Goal: Task Accomplishment & Management: Use online tool/utility

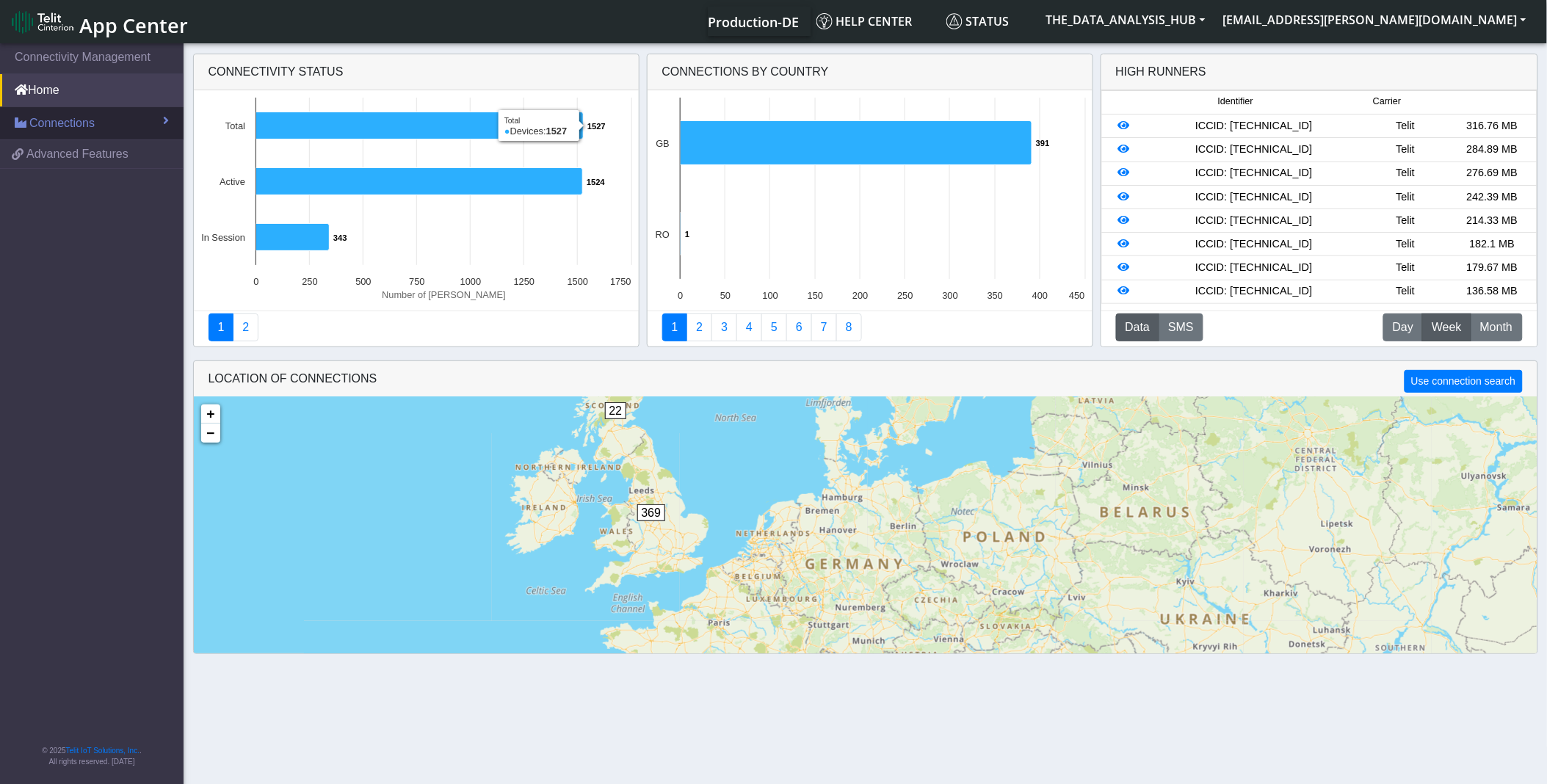
click at [71, 125] on span "Connections" at bounding box center [63, 123] width 66 height 18
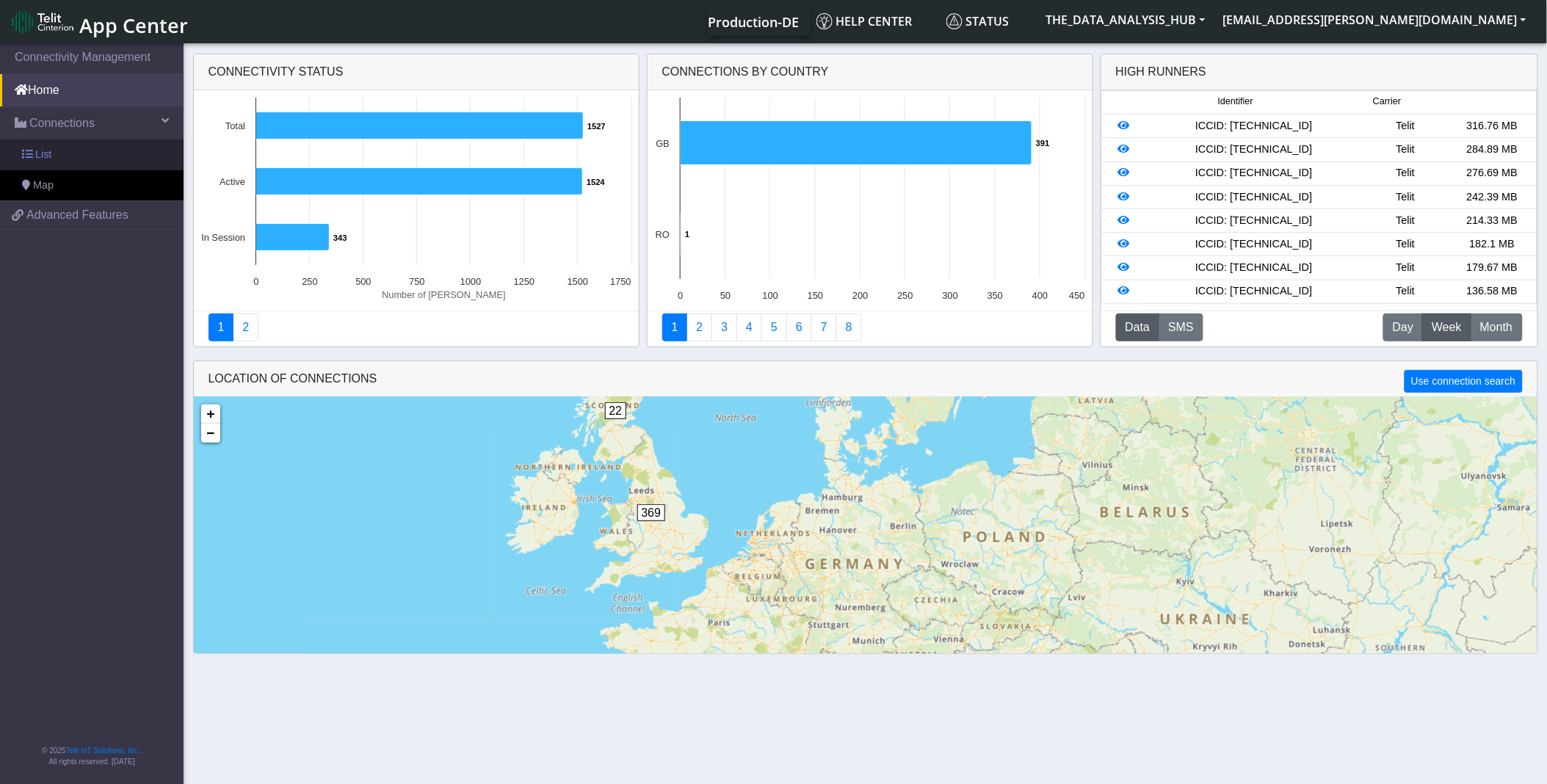
click at [82, 157] on link "List" at bounding box center [91, 155] width 184 height 31
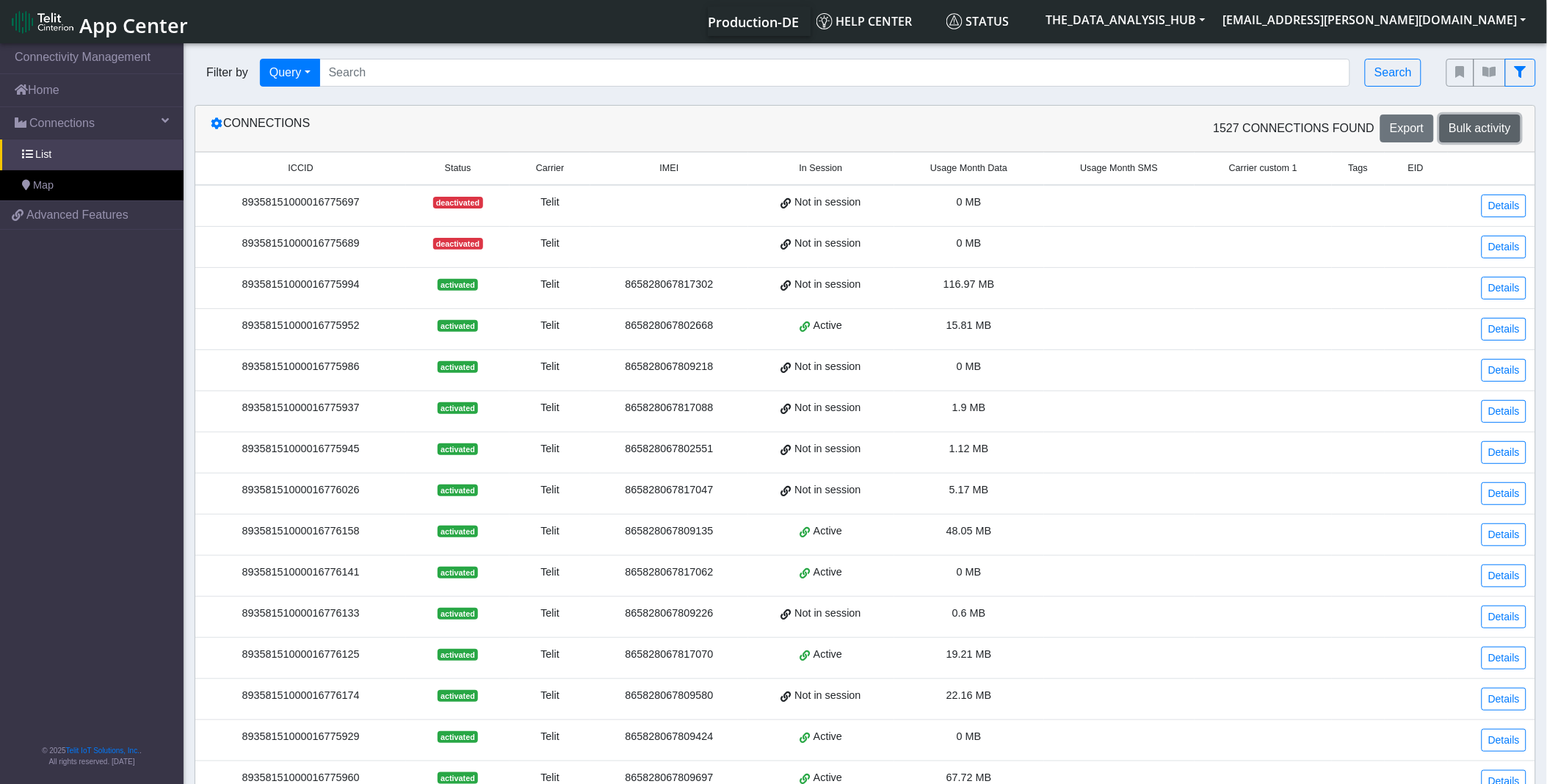
click at [1488, 128] on span "Bulk activity" at bounding box center [1480, 128] width 62 height 13
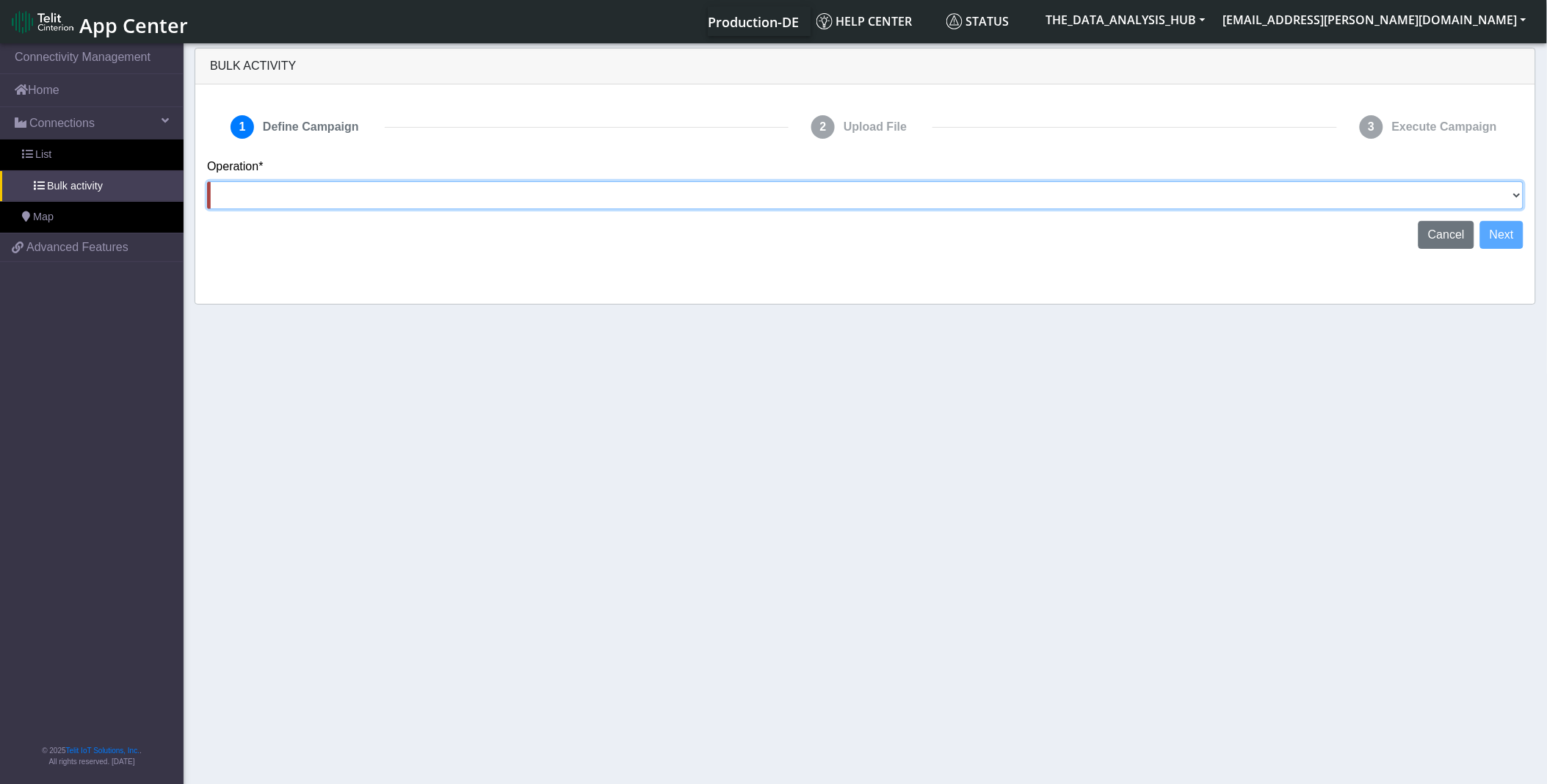
click at [313, 195] on select "Activate [PERSON_NAME] Deactivate [PERSON_NAME] Add Tags Remove Tags Advanced" at bounding box center [866, 196] width 1317 height 28
select select "text.advanced"
click at [208, 182] on select "Activate [PERSON_NAME] Deactivate [PERSON_NAME] Add Tags Remove Tags Advanced" at bounding box center [866, 196] width 1317 height 28
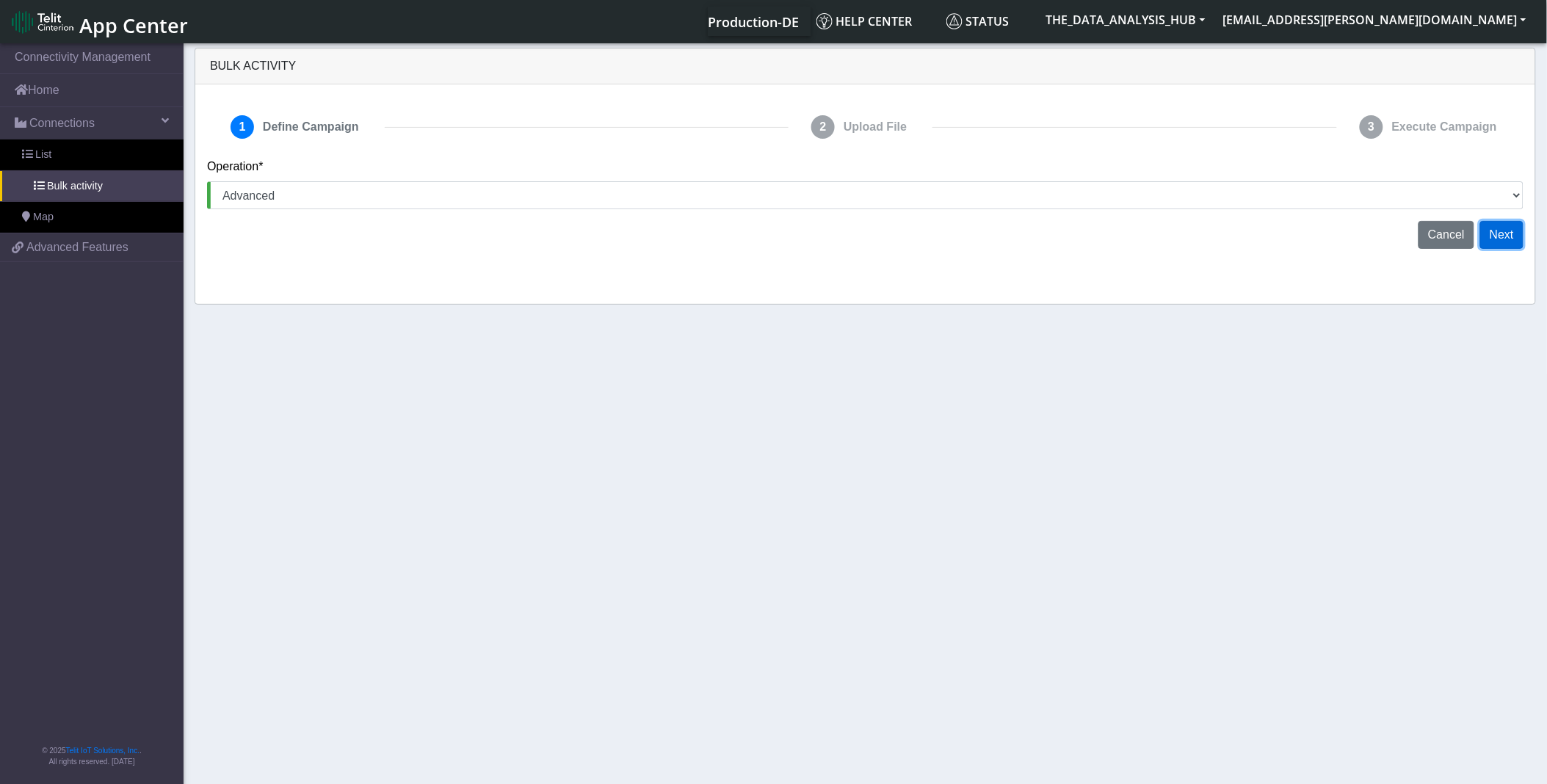
click at [1508, 229] on button "Next" at bounding box center [1502, 235] width 44 height 28
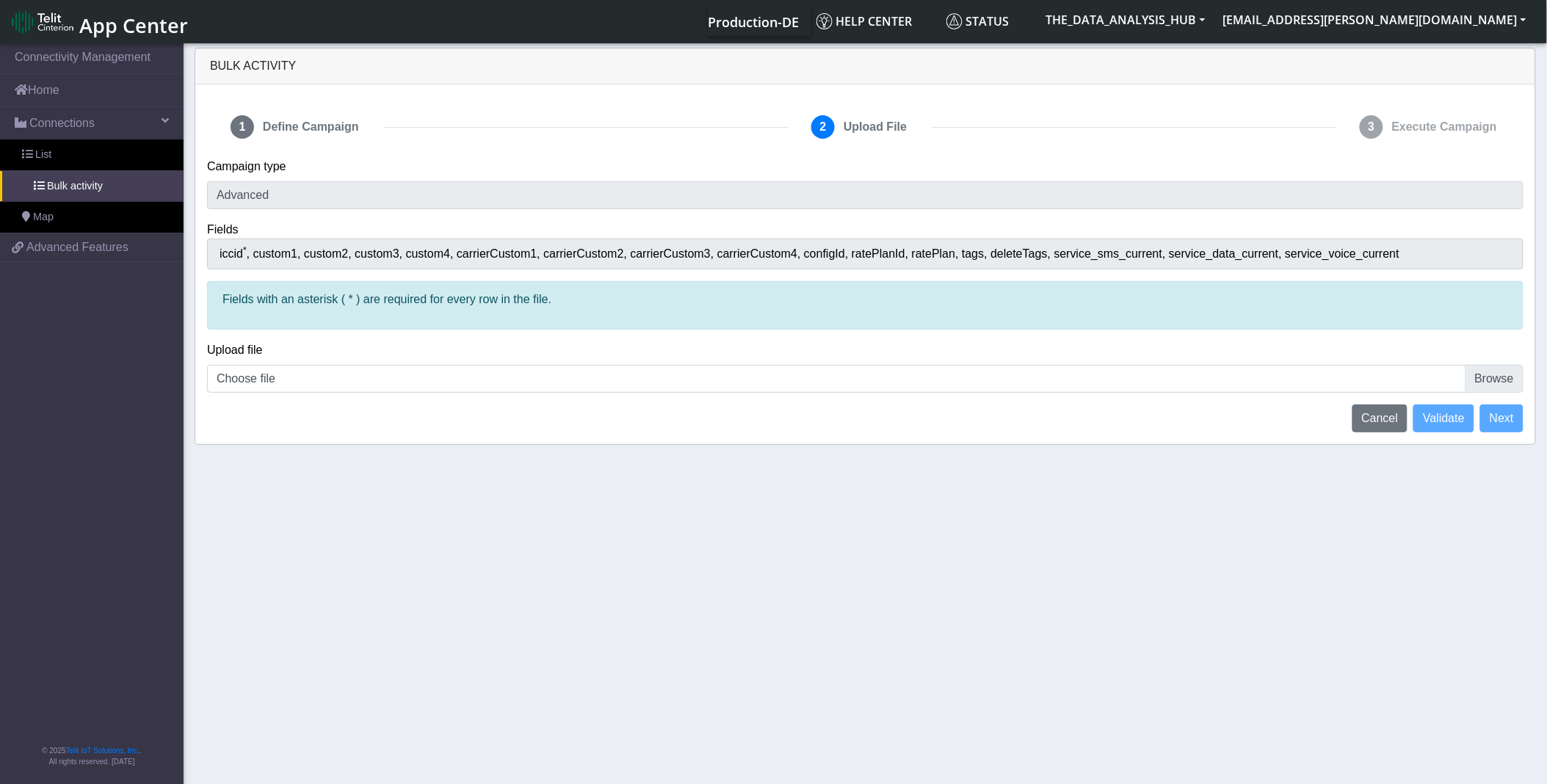
click at [505, 252] on span "carrierCustom1" at bounding box center [499, 253] width 86 height 13
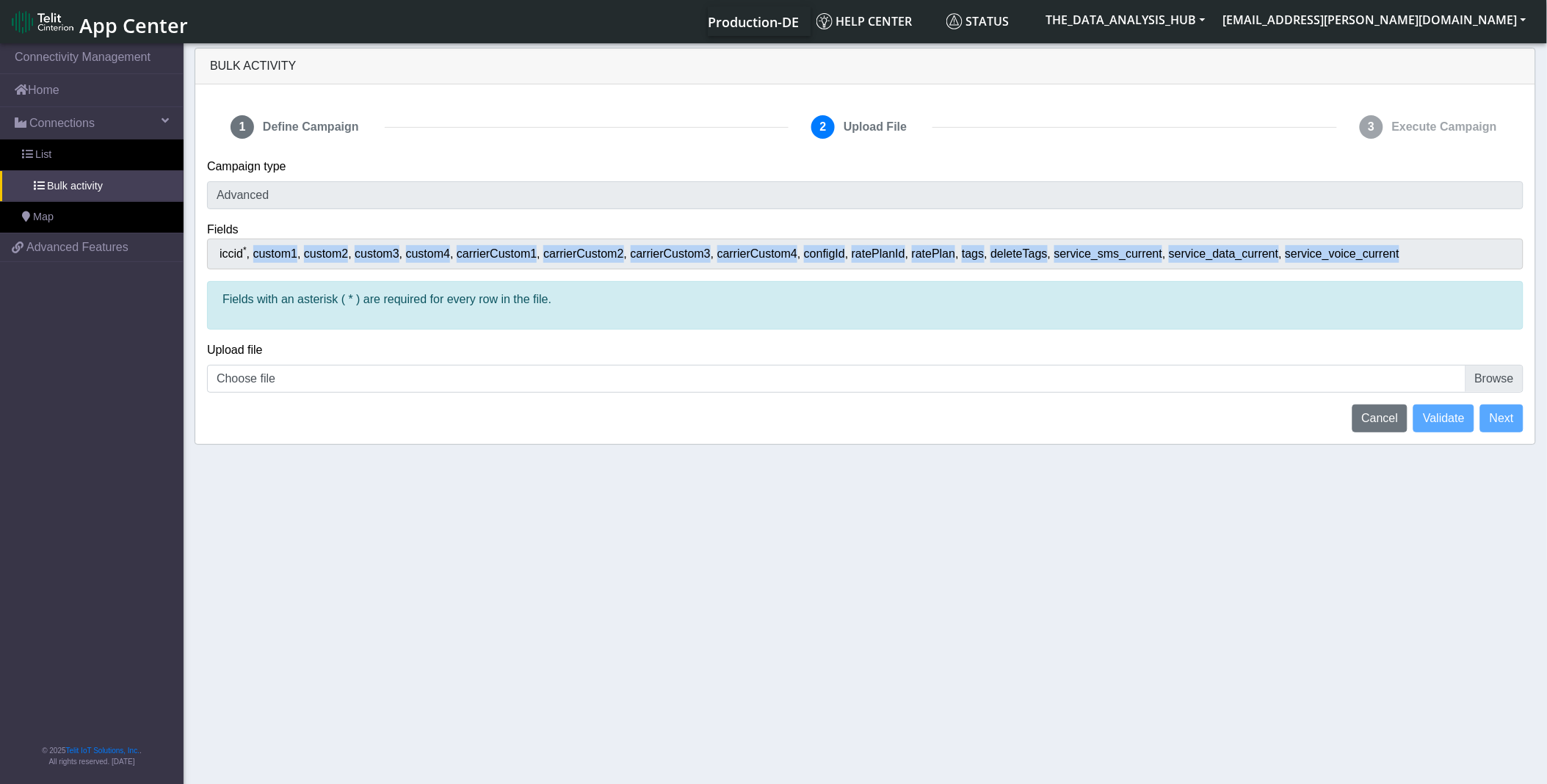
click at [506, 252] on span "carrierCustom1" at bounding box center [499, 253] width 86 height 13
drag, startPoint x: 506, startPoint y: 252, endPoint x: 497, endPoint y: 255, distance: 9.5
click at [506, 252] on span "carrierCustom1" at bounding box center [499, 253] width 86 height 13
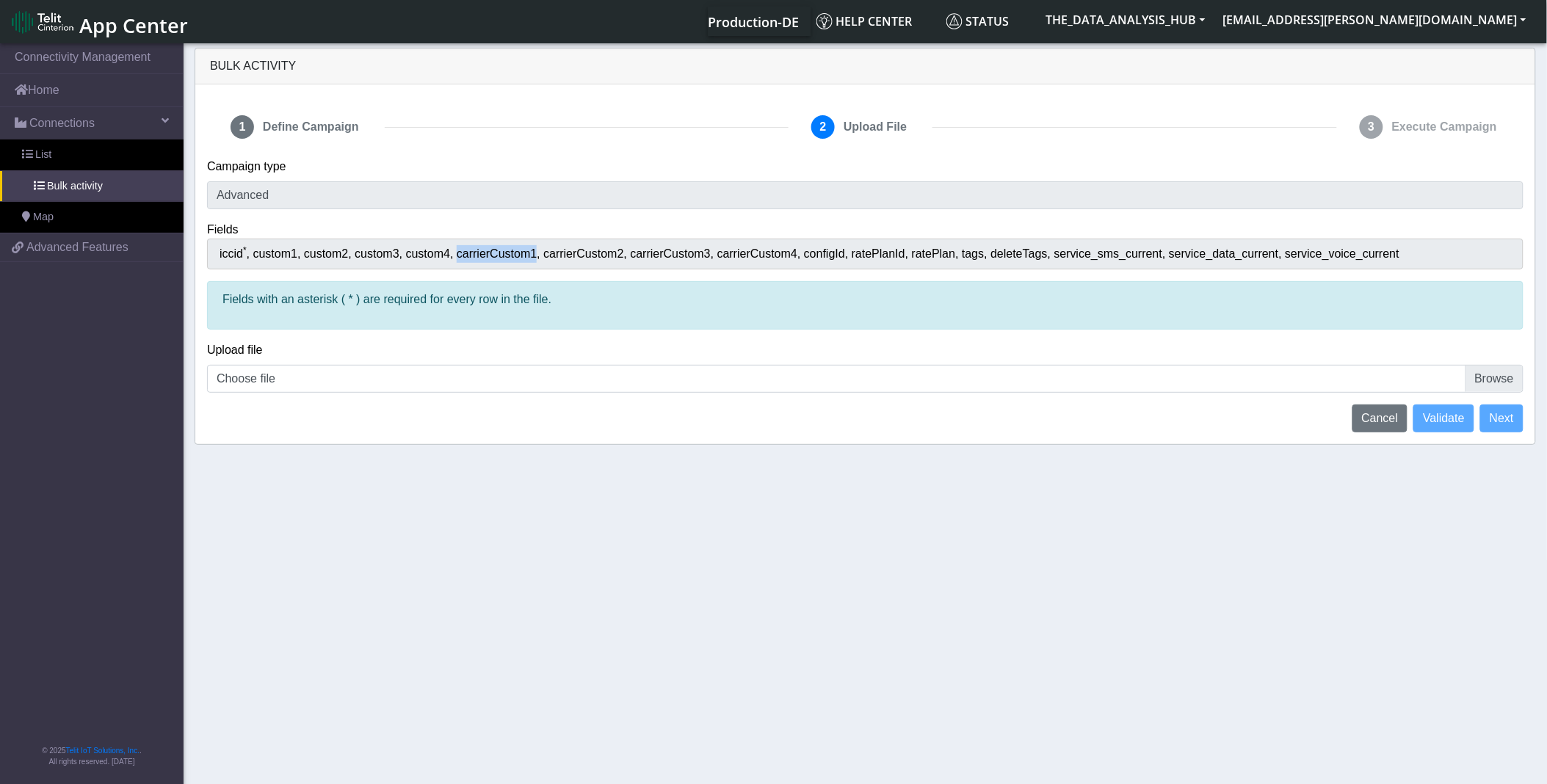
drag, startPoint x: 454, startPoint y: 253, endPoint x: 529, endPoint y: 252, distance: 75.0
click at [529, 252] on span "carrierCustom1" at bounding box center [499, 253] width 86 height 13
copy span "carrierCustom1"
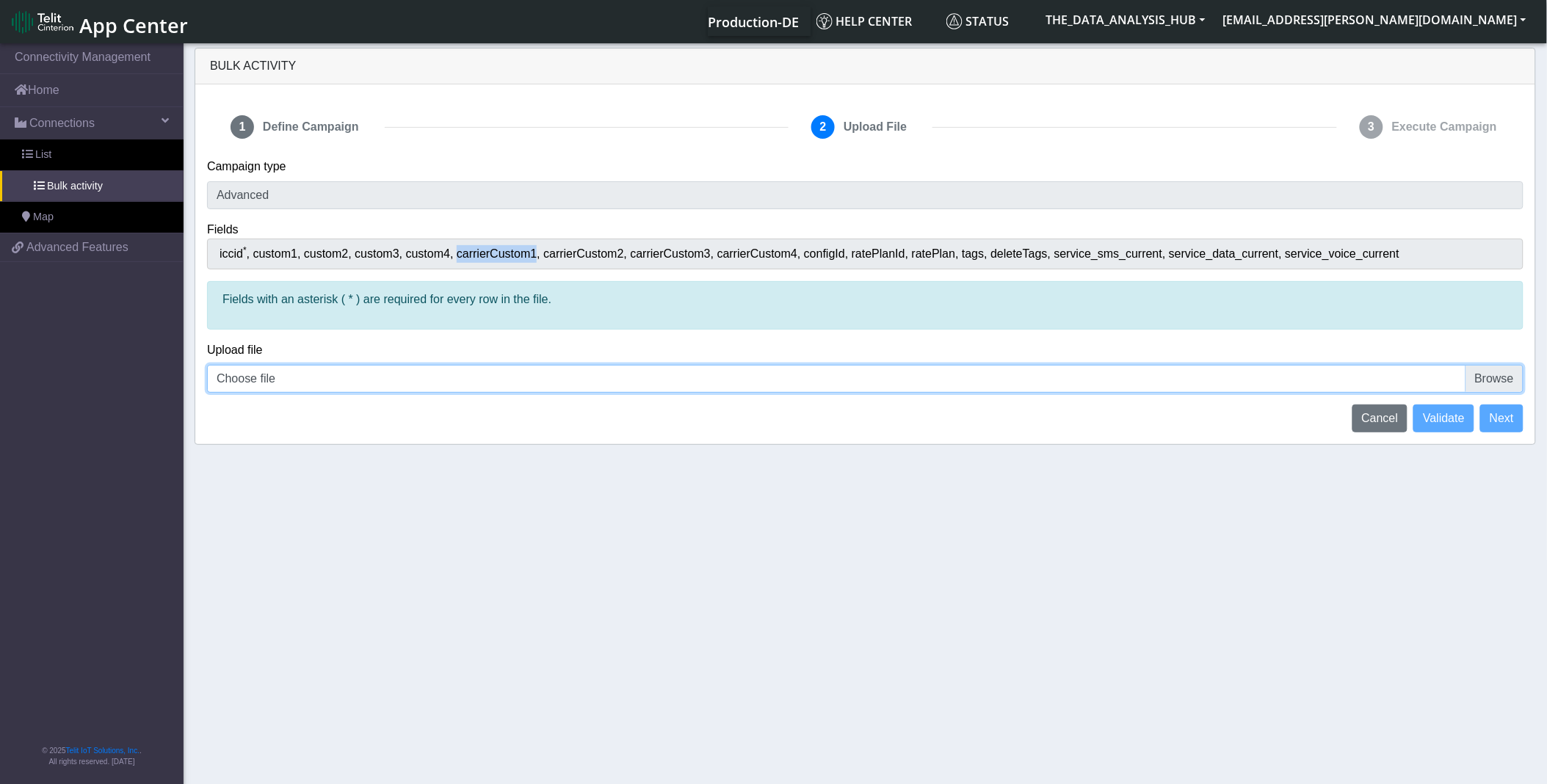
click at [343, 376] on input "Choose file" at bounding box center [866, 379] width 1317 height 28
type input "C:\fakepath\Data Analysis - EID Update.csv"
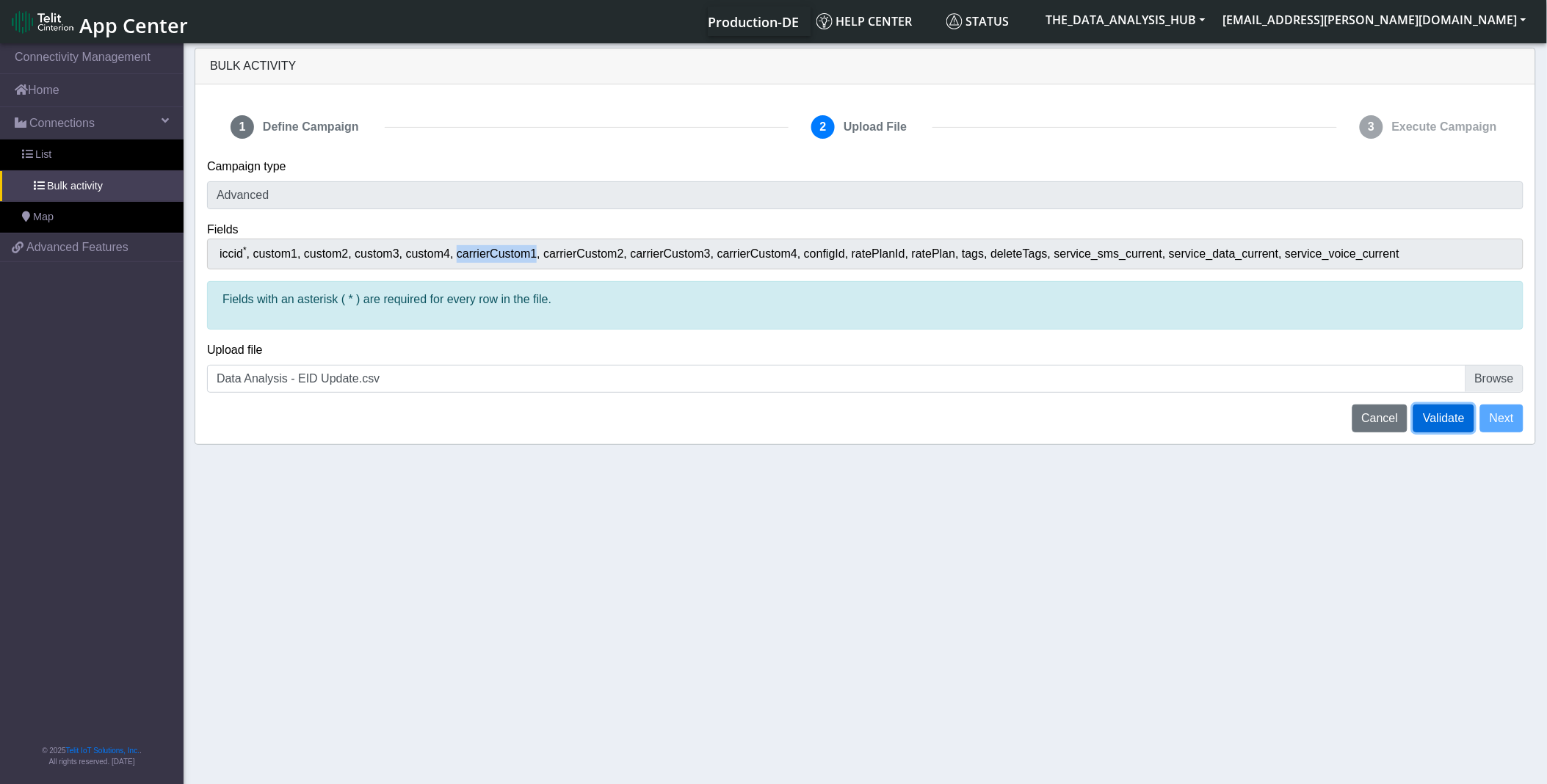
click at [1459, 421] on span "Validate" at bounding box center [1444, 418] width 42 height 13
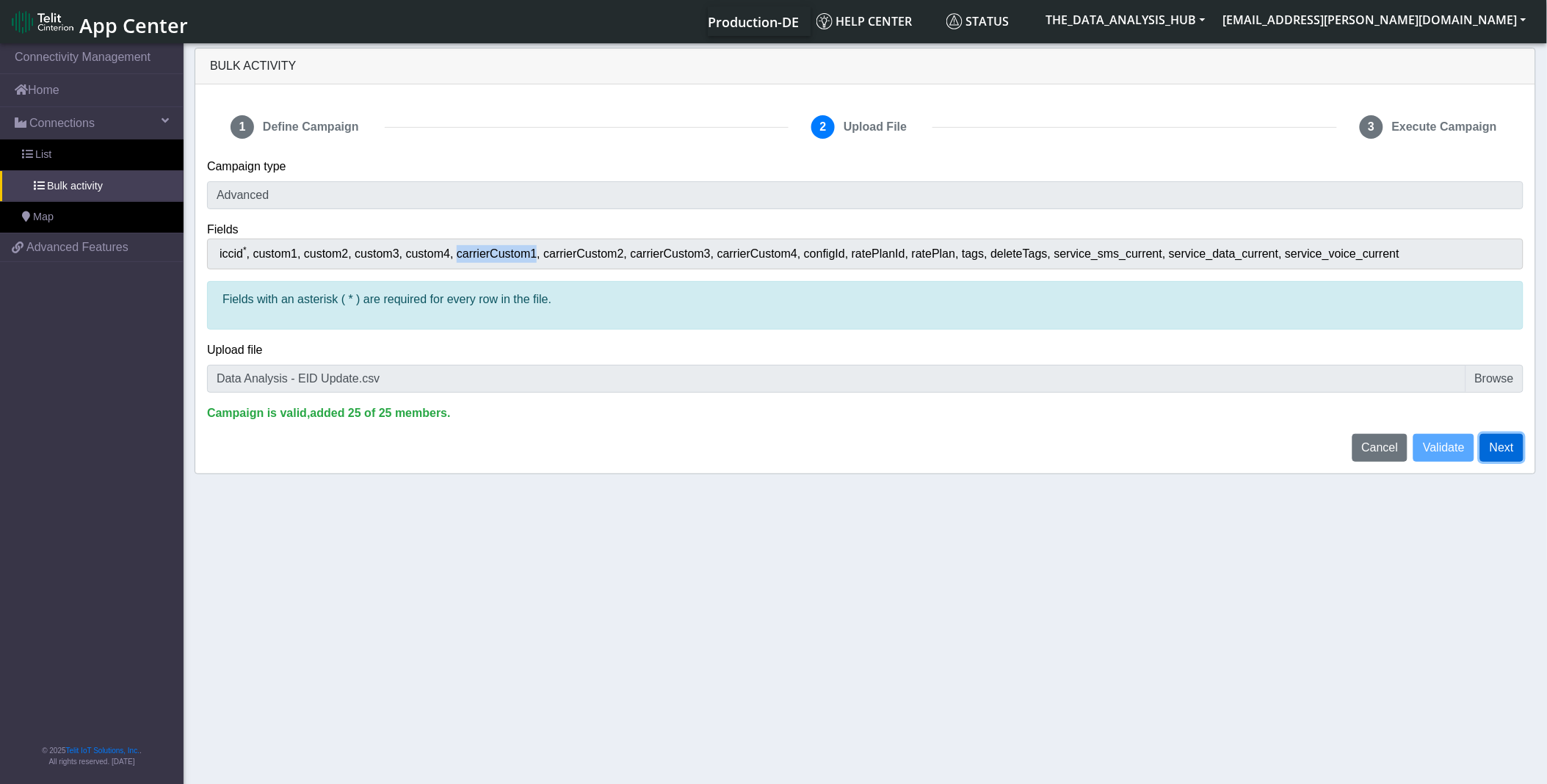
click at [1511, 458] on button "Next" at bounding box center [1502, 448] width 44 height 28
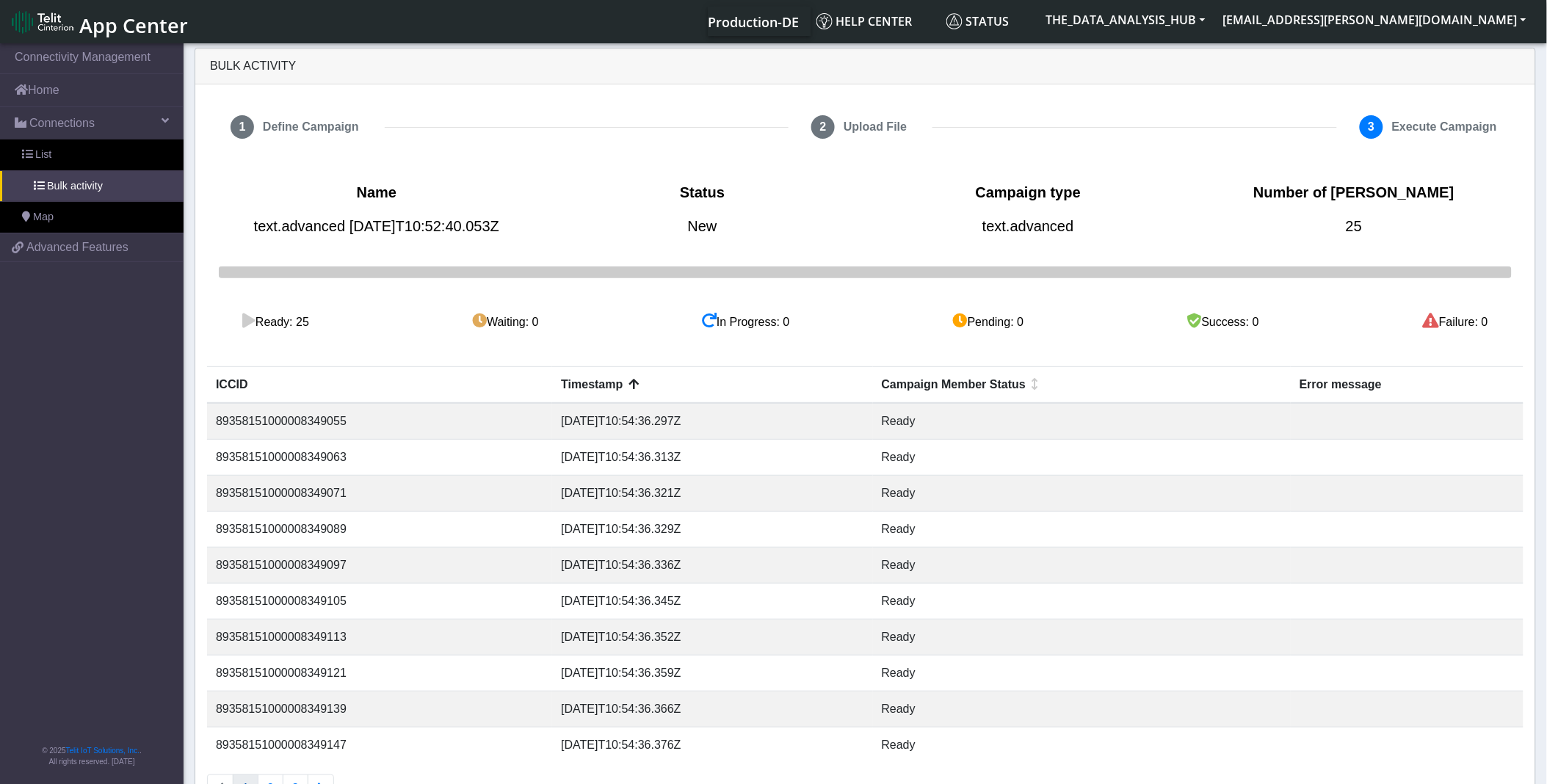
click at [303, 421] on td "89358151000008349055" at bounding box center [380, 421] width 346 height 37
copy td "89358151000008349055"
click at [57, 151] on link "List" at bounding box center [91, 155] width 184 height 31
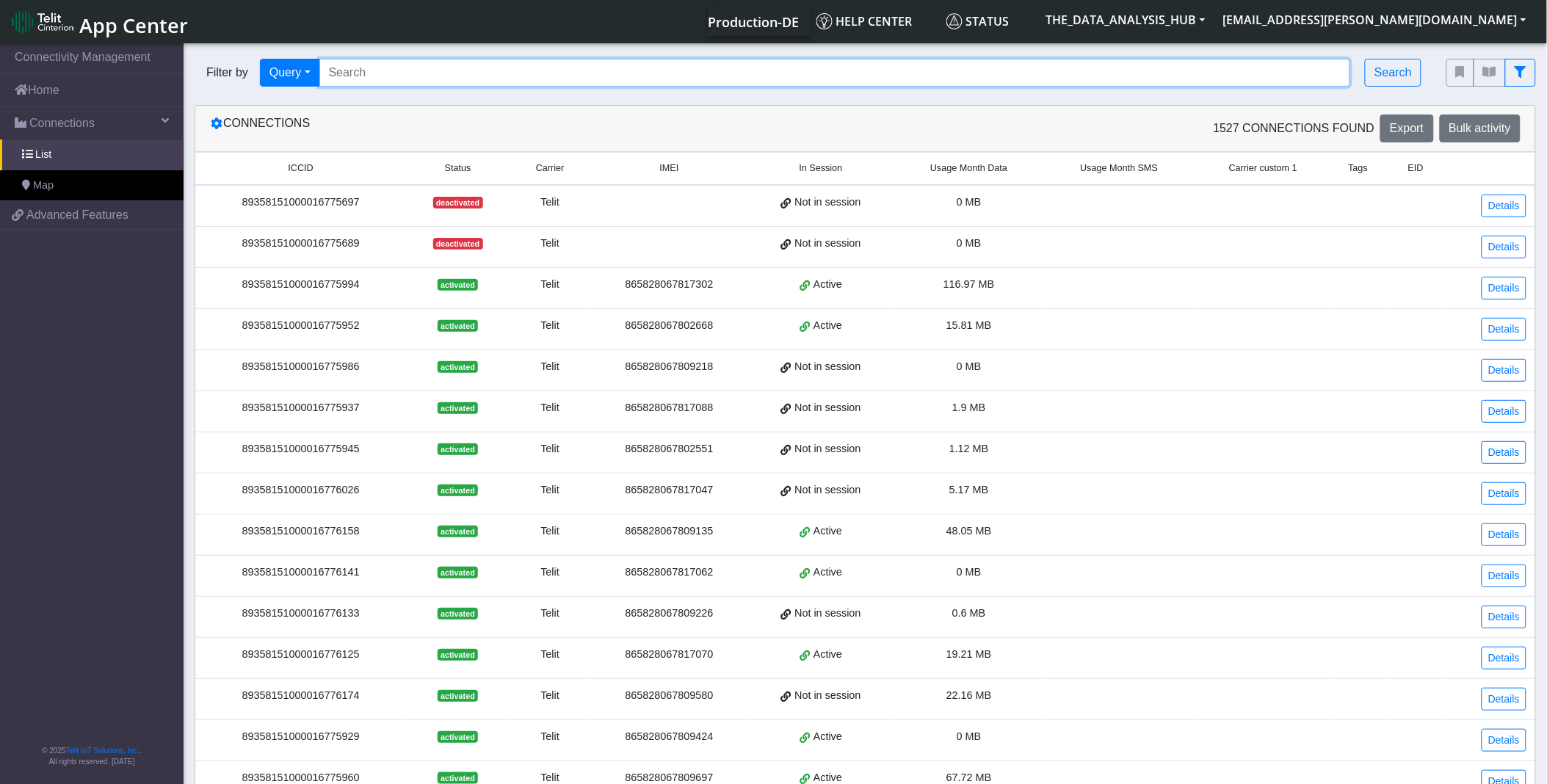
click at [470, 77] on input "Search..." at bounding box center [835, 72] width 1032 height 28
paste input "89358151000008349055"
type input "89358151000008349055"
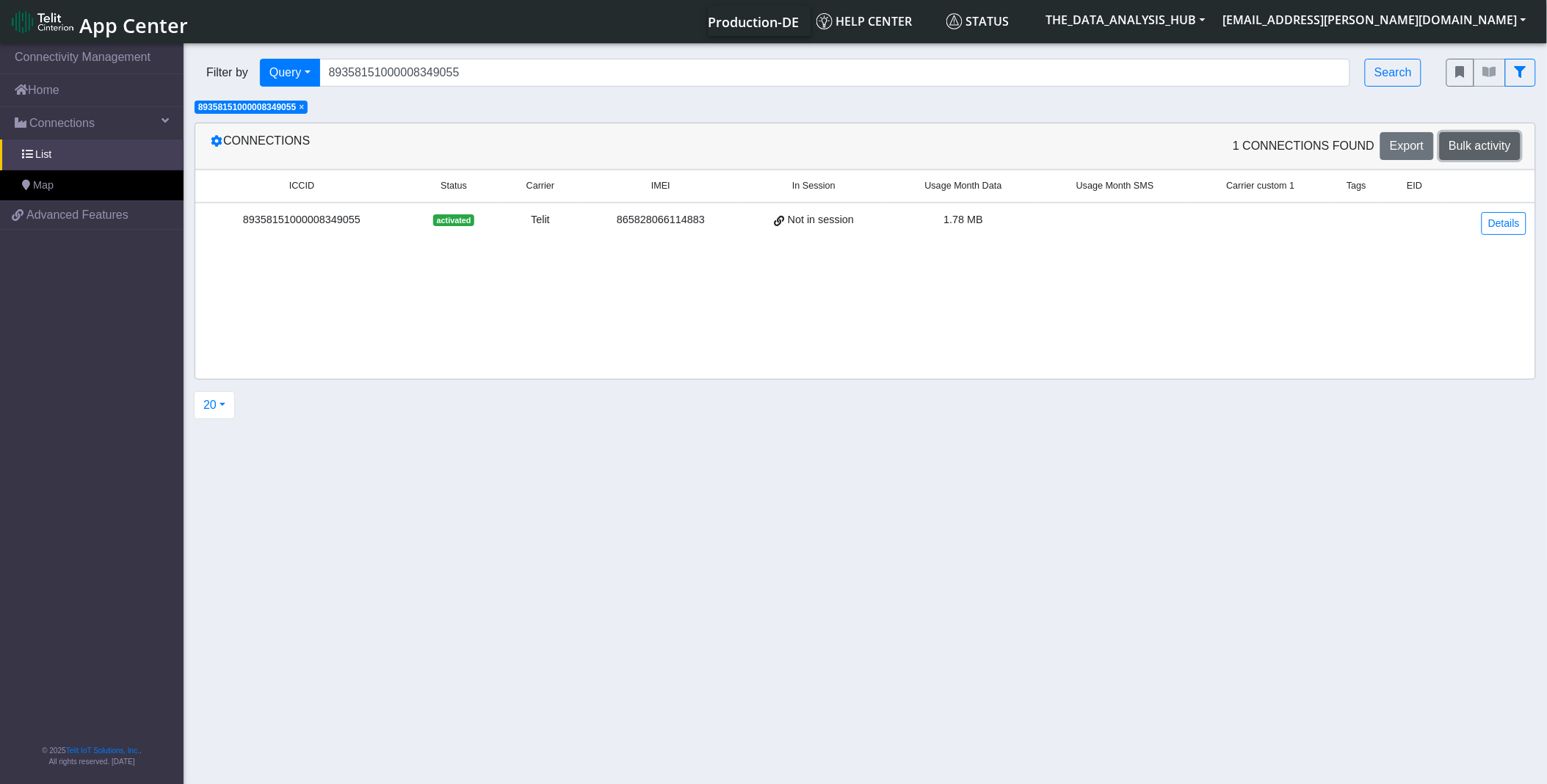
click at [1473, 148] on span "Bulk activity" at bounding box center [1480, 146] width 62 height 13
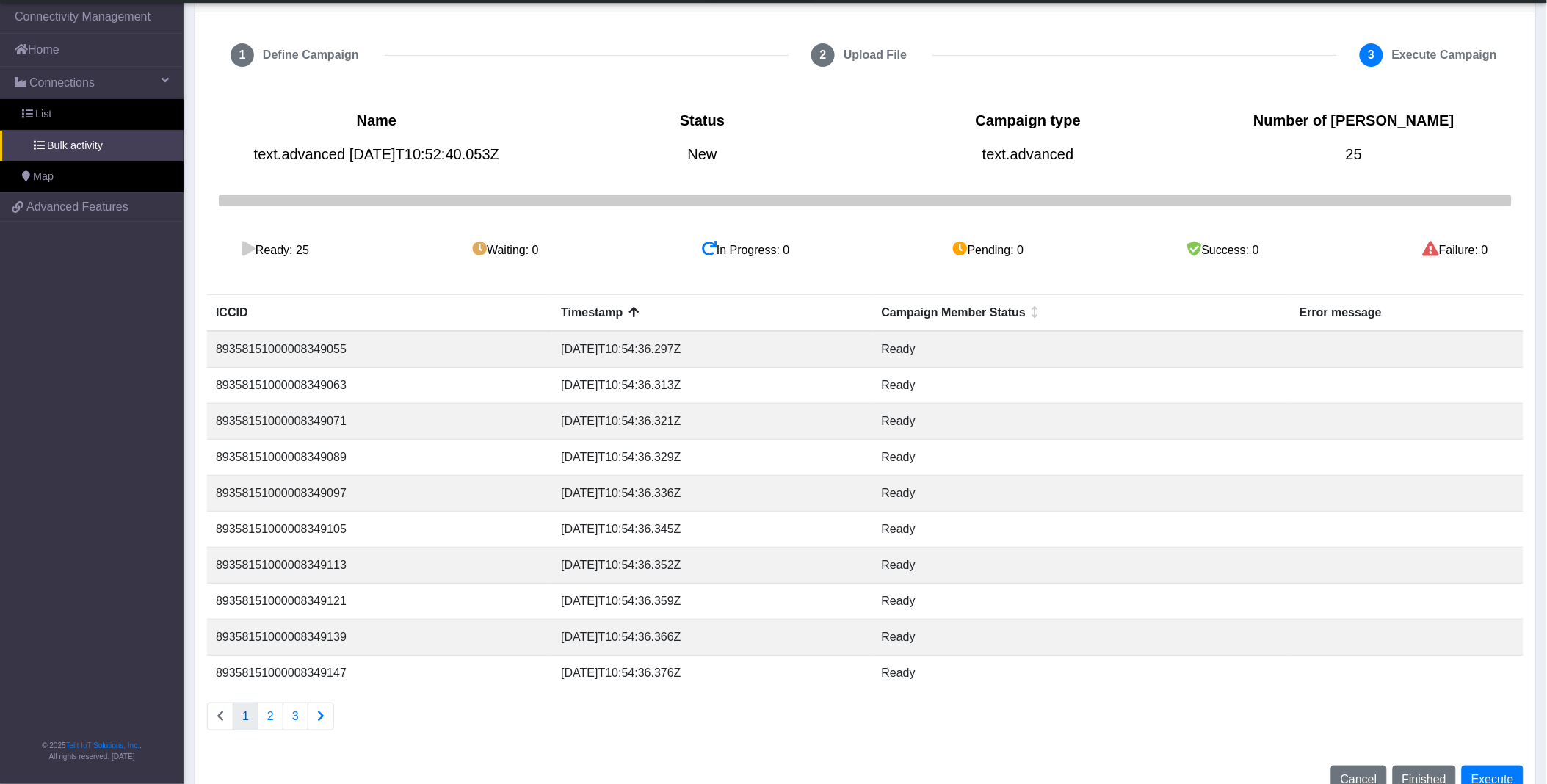
scroll to position [54, 0]
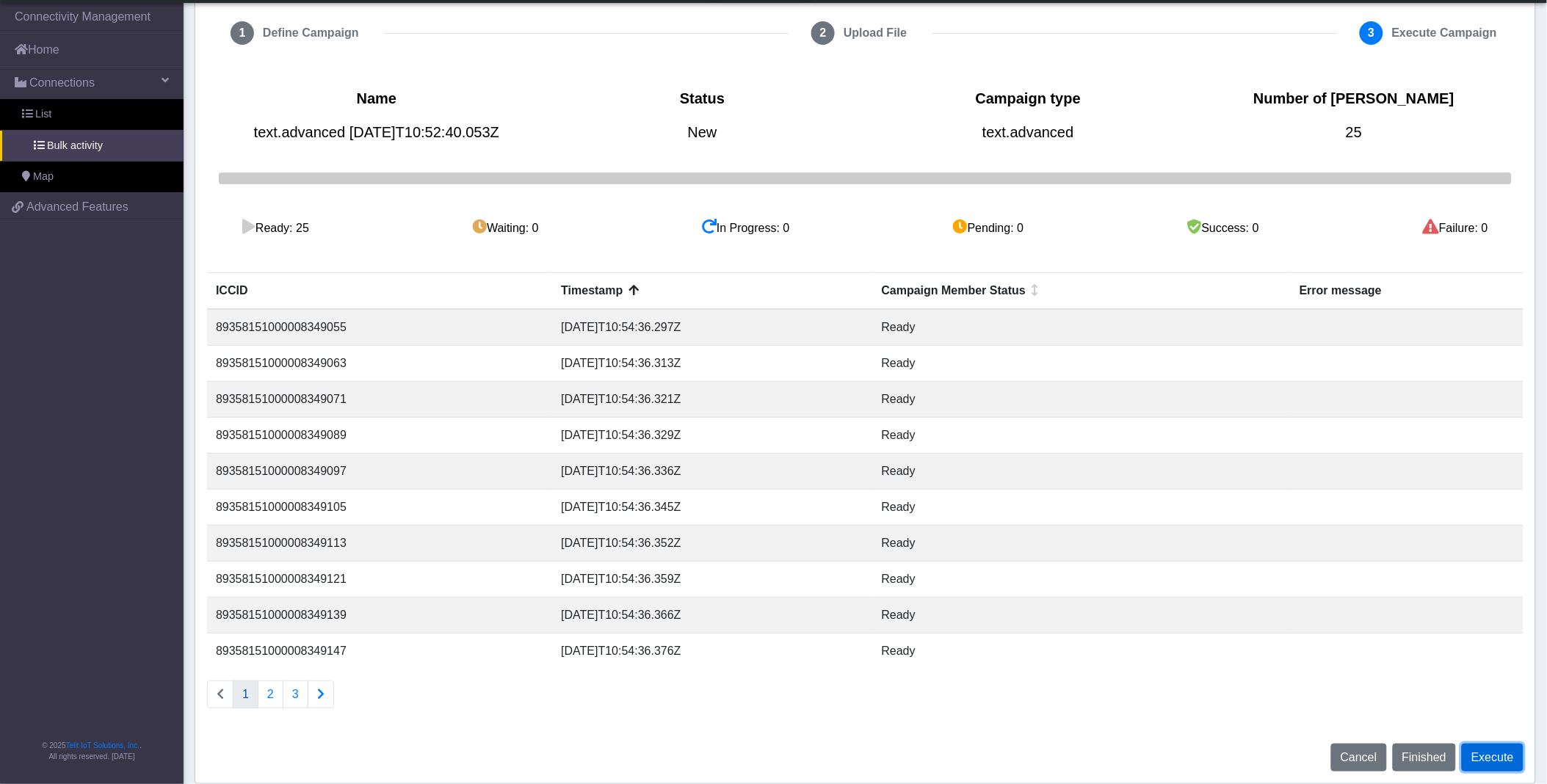
click at [1498, 759] on button "Execute" at bounding box center [1492, 757] width 62 height 28
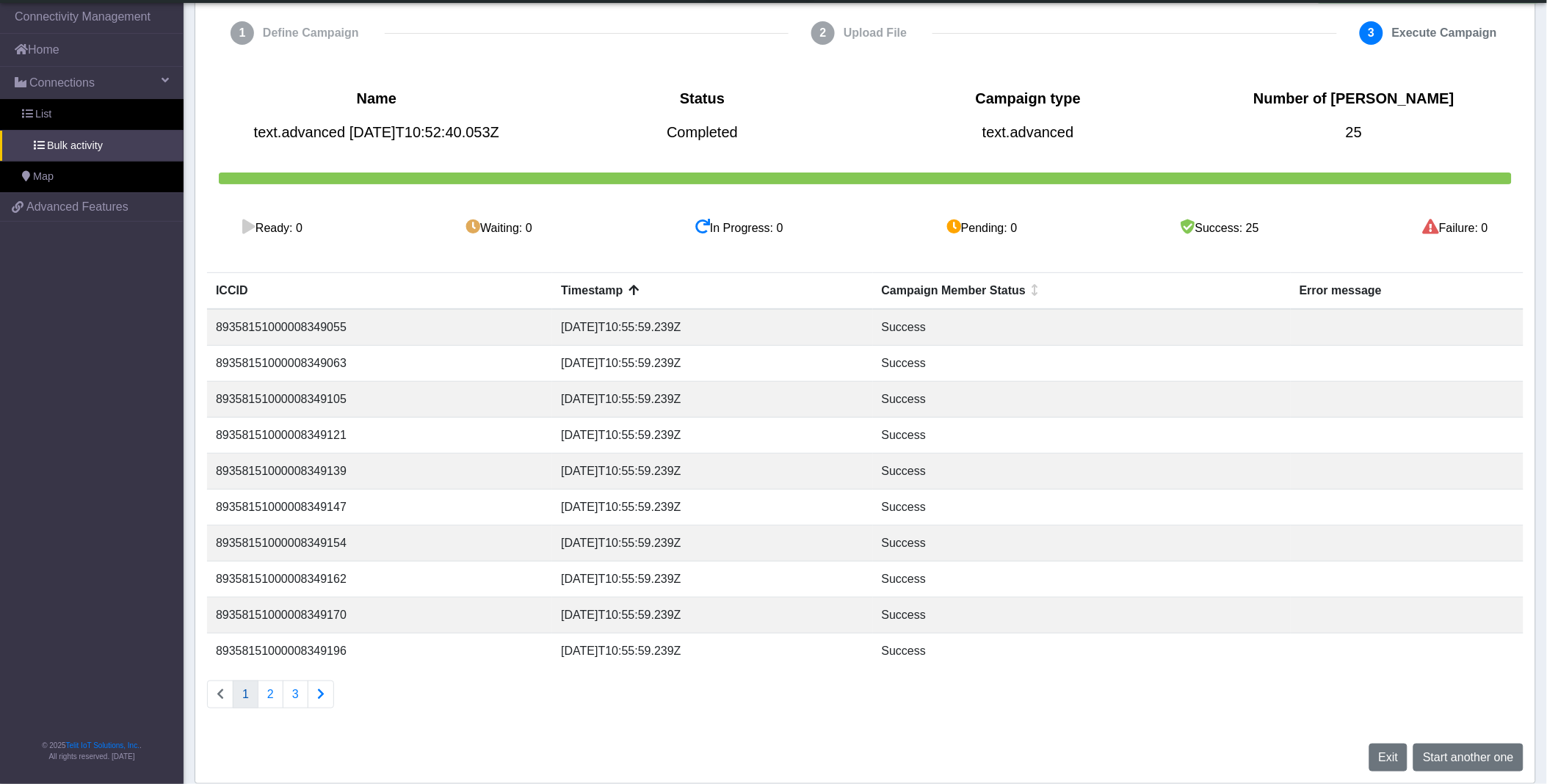
click at [297, 330] on td "89358151000008349055" at bounding box center [380, 327] width 346 height 37
copy td "89358151000008349055"
drag, startPoint x: 59, startPoint y: 116, endPoint x: 70, endPoint y: 115, distance: 11.0
click at [59, 115] on link "List" at bounding box center [91, 114] width 184 height 31
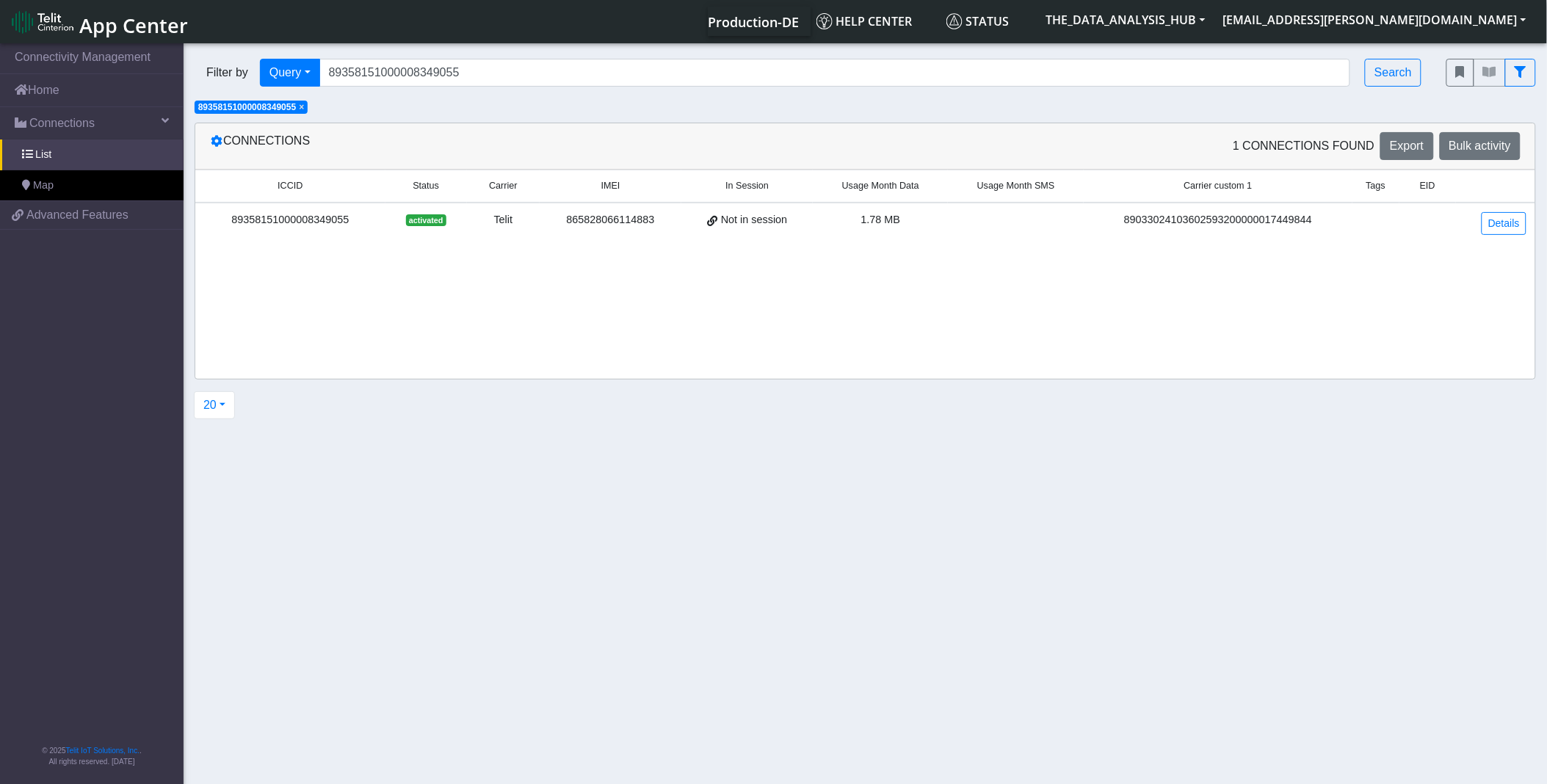
click at [1239, 466] on section "Connectivity Management Home Connections List Map 851eca09b012d4711c0d30ac86ac7…" at bounding box center [774, 415] width 1547 height 748
click at [919, 590] on section "Connectivity Management Home Connections List Map 851eca09b012d4711c0d30ac86ac7…" at bounding box center [774, 415] width 1547 height 748
